Goal: Transaction & Acquisition: Purchase product/service

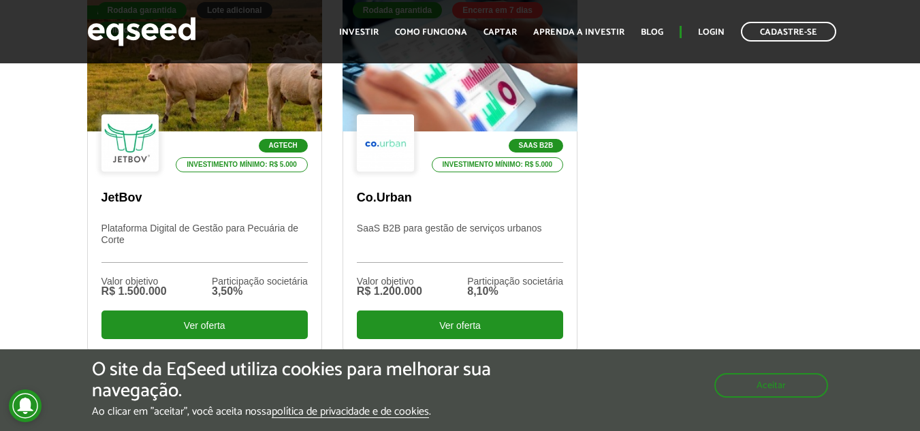
scroll to position [454, 0]
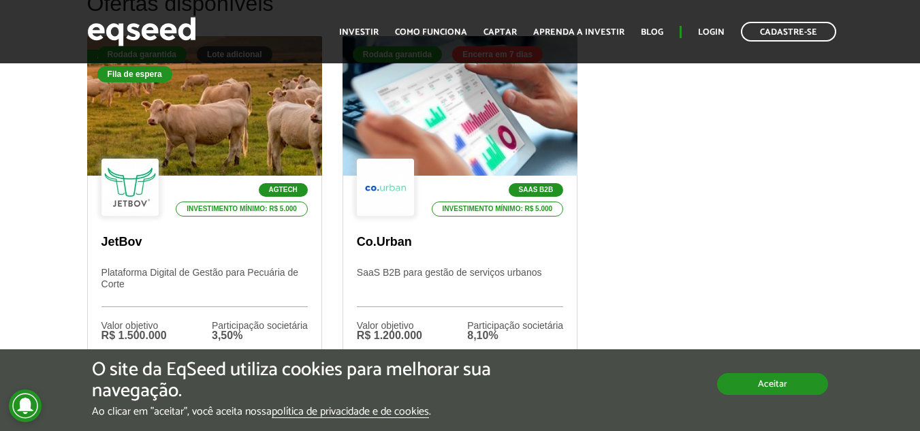
click at [802, 383] on button "Aceitar" at bounding box center [772, 384] width 111 height 22
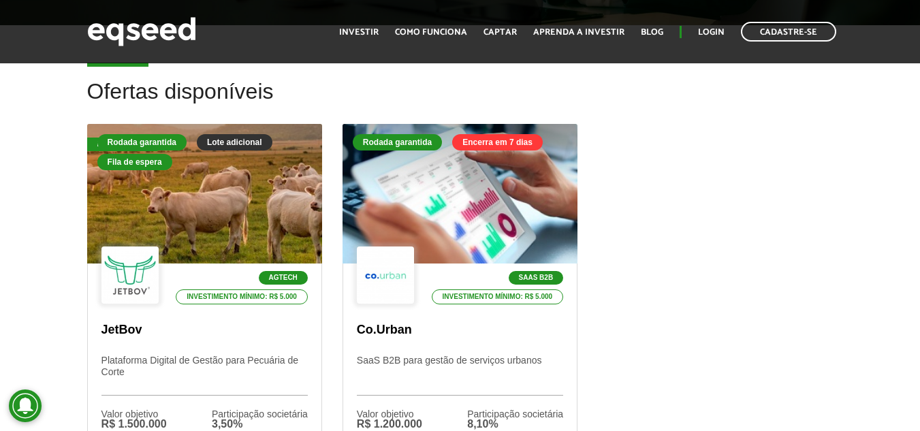
scroll to position [579, 0]
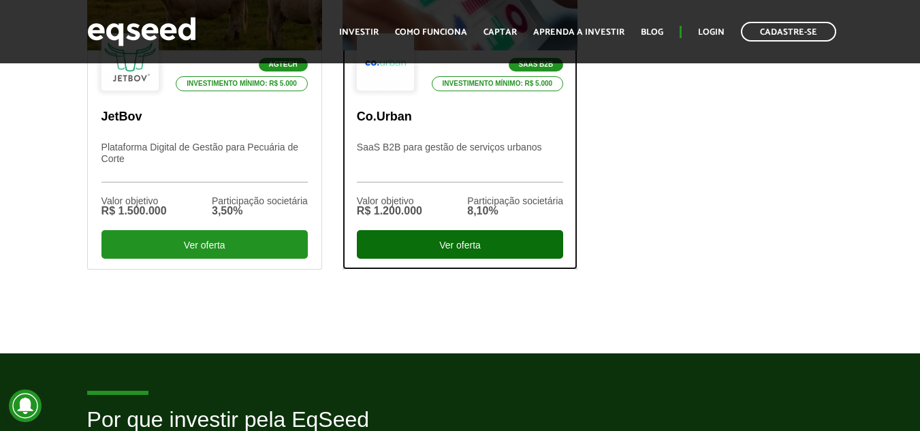
click at [501, 244] on div "Ver oferta" at bounding box center [460, 244] width 206 height 29
